Goal: Task Accomplishment & Management: Manage account settings

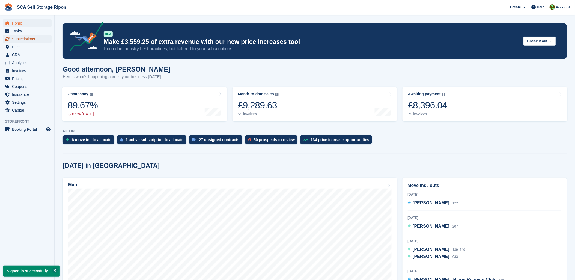
click at [26, 40] on span "Subscriptions" at bounding box center [28, 39] width 33 height 8
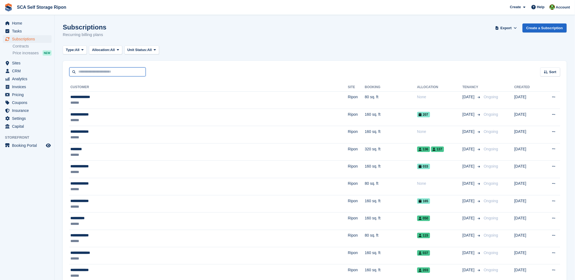
click at [105, 72] on input "text" at bounding box center [107, 71] width 76 height 9
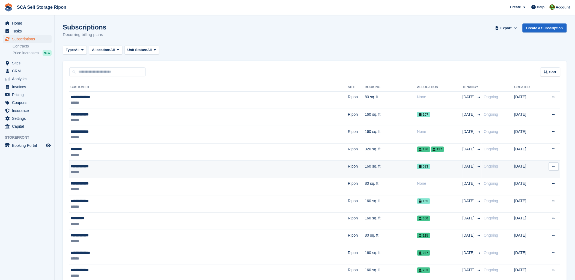
click at [100, 172] on div "******" at bounding box center [151, 172] width 163 height 6
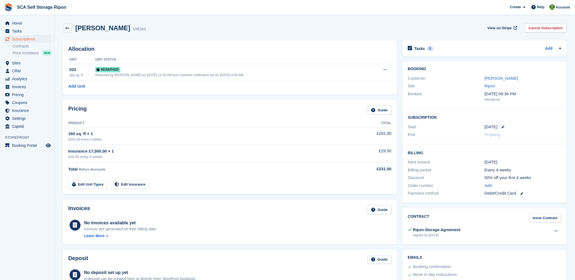
drag, startPoint x: 279, startPoint y: 36, endPoint x: 292, endPoint y: 37, distance: 12.6
click at [287, 37] on div "[PERSON_NAME] 106342 View on Stripe Cancel Subscription" at bounding box center [315, 29] width 510 height 17
click at [327, 32] on div "Judit Nagygal 106342 View on Stripe Cancel Subscription" at bounding box center [315, 27] width 504 height 9
drag, startPoint x: 317, startPoint y: 39, endPoint x: 487, endPoint y: 72, distance: 173.3
click at [318, 39] on div "Allocation Unit Unit Status 033 160 sq. ft Reserved Reserved by Kelly Neesham o…" at bounding box center [230, 68] width 340 height 60
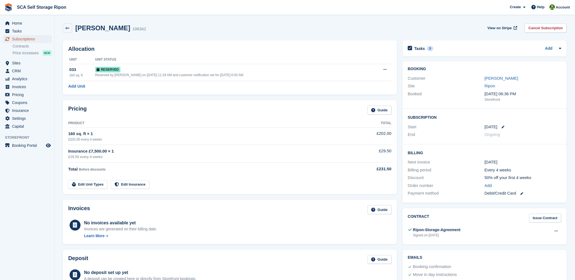
click at [20, 37] on span "Subscriptions" at bounding box center [28, 39] width 33 height 8
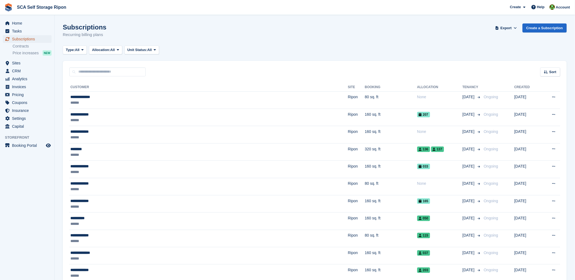
click at [33, 36] on span "Subscriptions" at bounding box center [28, 39] width 33 height 8
click at [14, 23] on span "Home" at bounding box center [28, 23] width 33 height 8
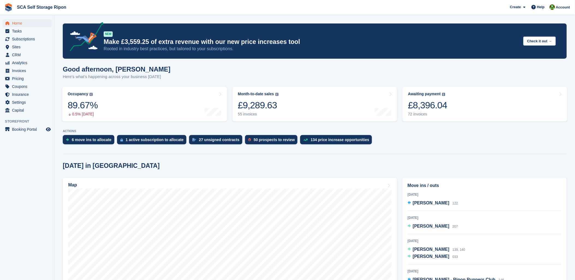
click at [433, 130] on p "ACTIONS" at bounding box center [315, 131] width 504 height 4
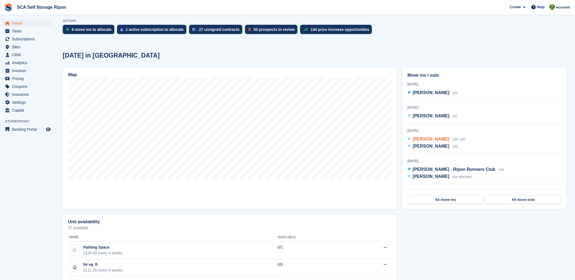
scroll to position [121, 0]
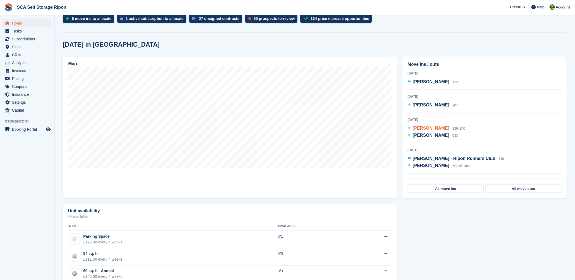
click at [430, 128] on span "Andrew Paine" at bounding box center [431, 128] width 37 height 5
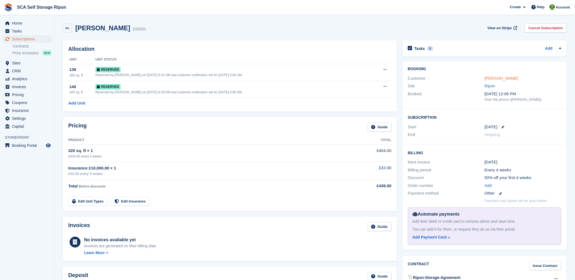
click at [499, 79] on link "[PERSON_NAME]" at bounding box center [502, 78] width 34 height 5
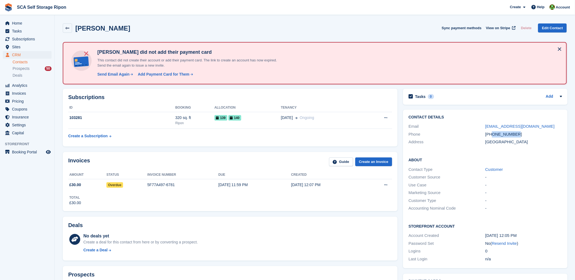
drag, startPoint x: 514, startPoint y: 133, endPoint x: 493, endPoint y: 134, distance: 21.9
click at [493, 134] on div "+447368379245" at bounding box center [523, 134] width 77 height 6
click at [527, 197] on div "Customer Type -" at bounding box center [485, 201] width 153 height 8
click at [203, 113] on td "320 sq. ft Ripon" at bounding box center [194, 120] width 39 height 17
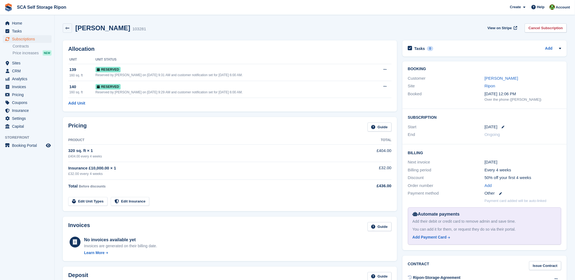
drag, startPoint x: 236, startPoint y: 29, endPoint x: 397, endPoint y: 85, distance: 170.5
click at [237, 30] on div "[PERSON_NAME] 103281 View on Stripe Cancel Subscription" at bounding box center [315, 27] width 504 height 9
click at [300, 33] on div "[PERSON_NAME] 103281 View on Stripe Cancel Subscription" at bounding box center [315, 29] width 510 height 17
drag, startPoint x: 362, startPoint y: 28, endPoint x: 368, endPoint y: 36, distance: 10.0
click at [364, 29] on div "Andrew Paine 103281 View on Stripe Cancel Subscription" at bounding box center [315, 27] width 504 height 9
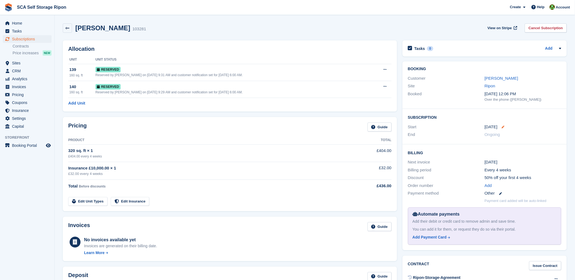
click at [502, 127] on icon at bounding box center [503, 127] width 3 height 3
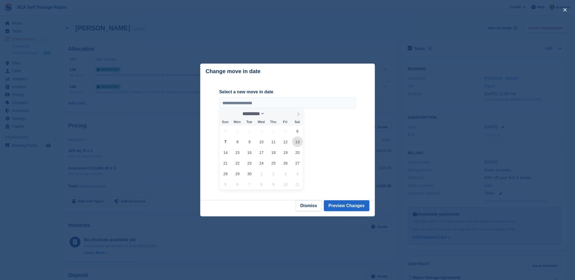
click at [293, 145] on span "13" at bounding box center [297, 141] width 11 height 11
type input "**********"
click at [336, 186] on div "**********" at bounding box center [287, 139] width 136 height 101
click at [339, 210] on button "Preview Changes" at bounding box center [347, 205] width 46 height 11
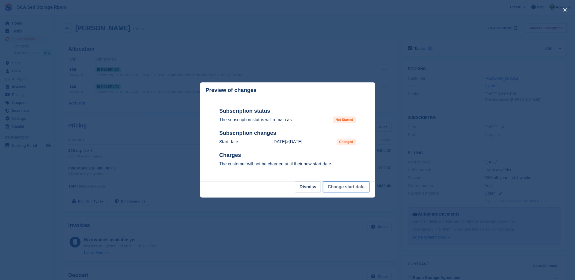
click at [345, 188] on button "Change start date" at bounding box center [346, 187] width 46 height 11
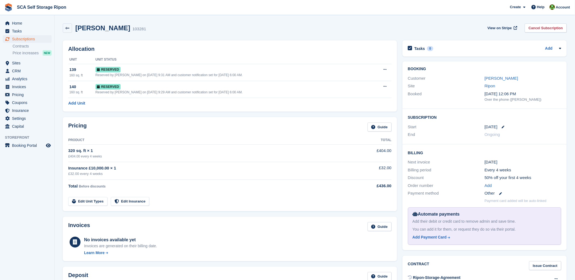
click at [351, 27] on div "Andrew Paine 103281 View on Stripe Cancel Subscription" at bounding box center [315, 27] width 504 height 9
click at [301, 34] on div "Andrew Paine 103281 View on Stripe Cancel Subscription" at bounding box center [315, 29] width 510 height 17
click at [275, 35] on div "Andrew Paine 103281 View on Stripe Cancel Subscription" at bounding box center [315, 29] width 510 height 17
click at [317, 43] on div "Allocation Unit Unit Status 139 160 sq. ft Reserved Reserved by Kelly Neesham o…" at bounding box center [230, 75] width 334 height 71
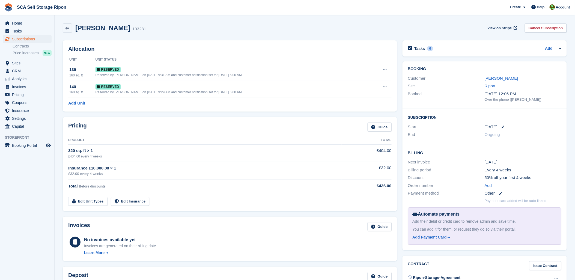
click at [322, 39] on div "Allocation Unit Unit Status 139 160 sq. ft Reserved Reserved by Kelly Neesham o…" at bounding box center [230, 76] width 340 height 77
click at [192, 20] on section "Start date updated Andrew Paine 103281 View on Stripe Cancel Subscription Alloc…" at bounding box center [315, 225] width 520 height 450
click at [221, 29] on div "Andrew Paine 103281 View on Stripe Cancel Subscription" at bounding box center [315, 27] width 504 height 9
click at [174, 25] on div "Andrew Paine 103281 View on Stripe Cancel Subscription" at bounding box center [315, 27] width 504 height 9
drag, startPoint x: 165, startPoint y: 31, endPoint x: 280, endPoint y: 20, distance: 115.4
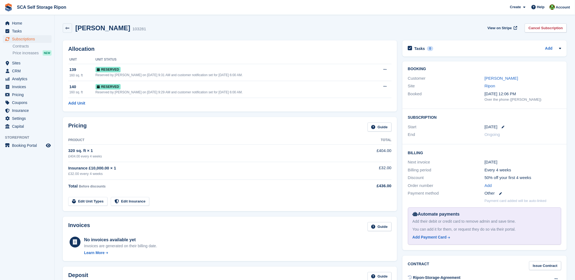
click at [171, 32] on div "Andrew Paine 103281 View on Stripe Cancel Subscription" at bounding box center [315, 27] width 504 height 9
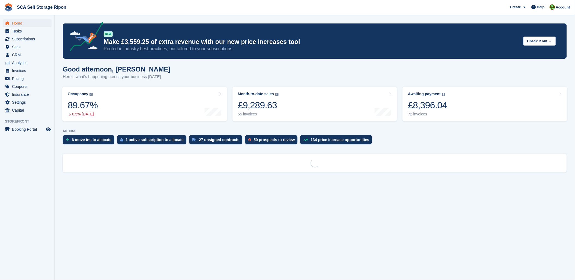
drag, startPoint x: 406, startPoint y: 140, endPoint x: 497, endPoint y: 152, distance: 91.9
click at [409, 141] on div "6 move ins to allocate 1 active subscription to allocate 27 unsigned contracts …" at bounding box center [315, 141] width 504 height 12
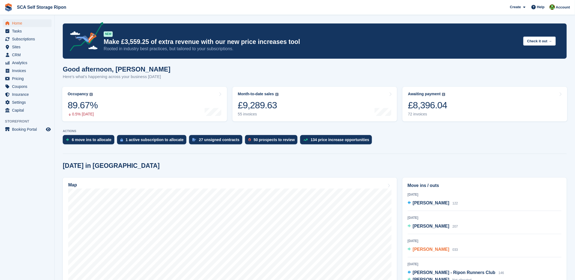
click at [425, 249] on span "[PERSON_NAME]" at bounding box center [431, 249] width 37 height 5
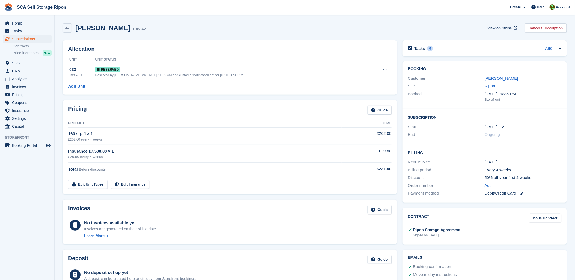
click at [5, 19] on div "Home Tasks Subscriptions Subscriptions Subscriptions Contracts Price increases …" at bounding box center [27, 73] width 54 height 113
click at [7, 20] on span "menu" at bounding box center [7, 23] width 7 height 7
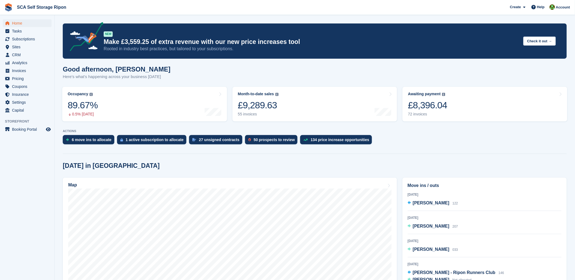
click at [288, 84] on turbo-frame "Month-to-date sales The sum of all finalised invoices generated this month to d…" at bounding box center [315, 104] width 170 height 40
click at [526, 154] on hr at bounding box center [315, 154] width 504 height 0
click at [32, 40] on span "Subscriptions" at bounding box center [28, 39] width 33 height 8
